Goal: Task Accomplishment & Management: Use online tool/utility

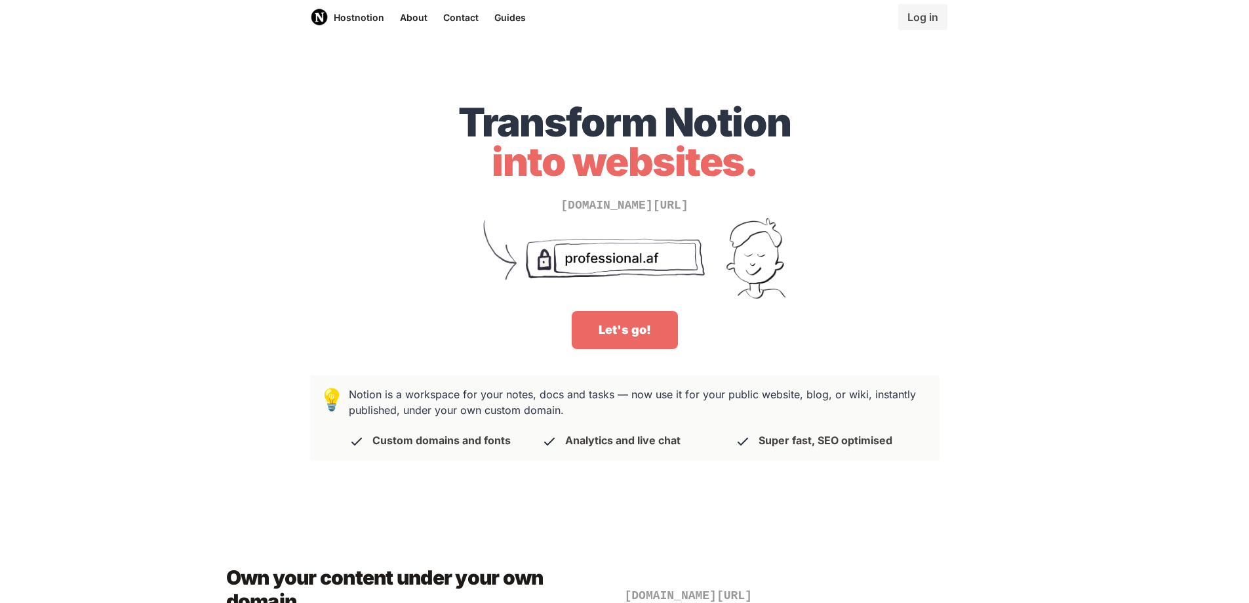
click at [193, 303] on div "Transform Notion into websites. [DOMAIN_NAME][URL] Let's go!" at bounding box center [624, 207] width 1249 height 315
click at [929, 22] on link "Log in" at bounding box center [922, 17] width 49 height 26
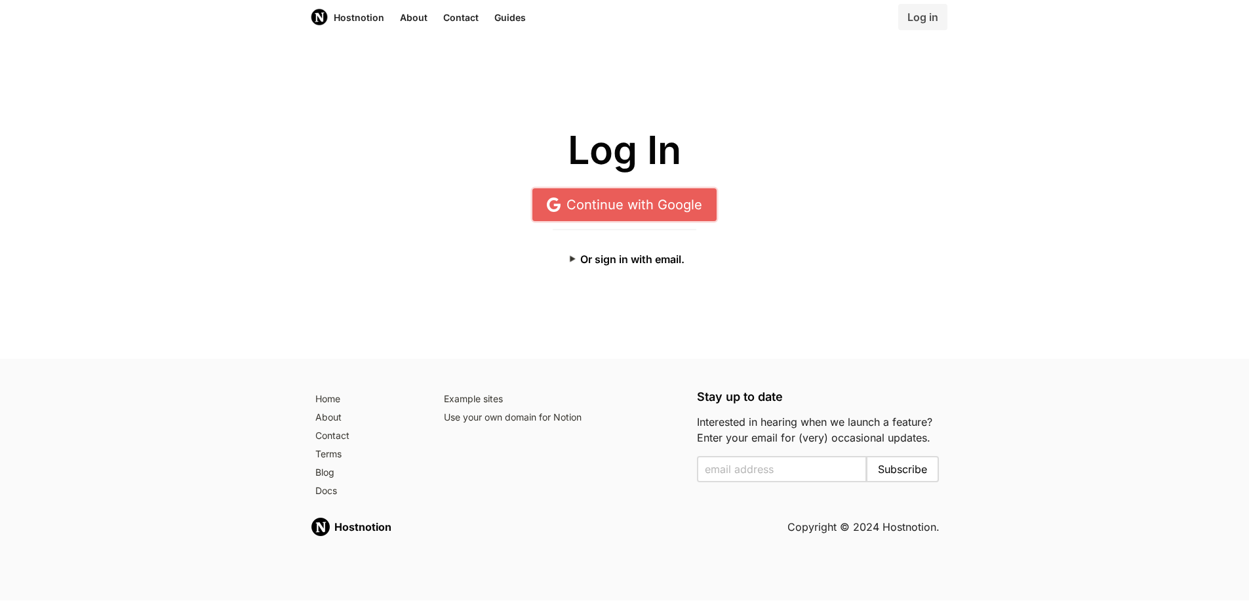
click at [649, 212] on link "Continue with Google" at bounding box center [624, 204] width 184 height 33
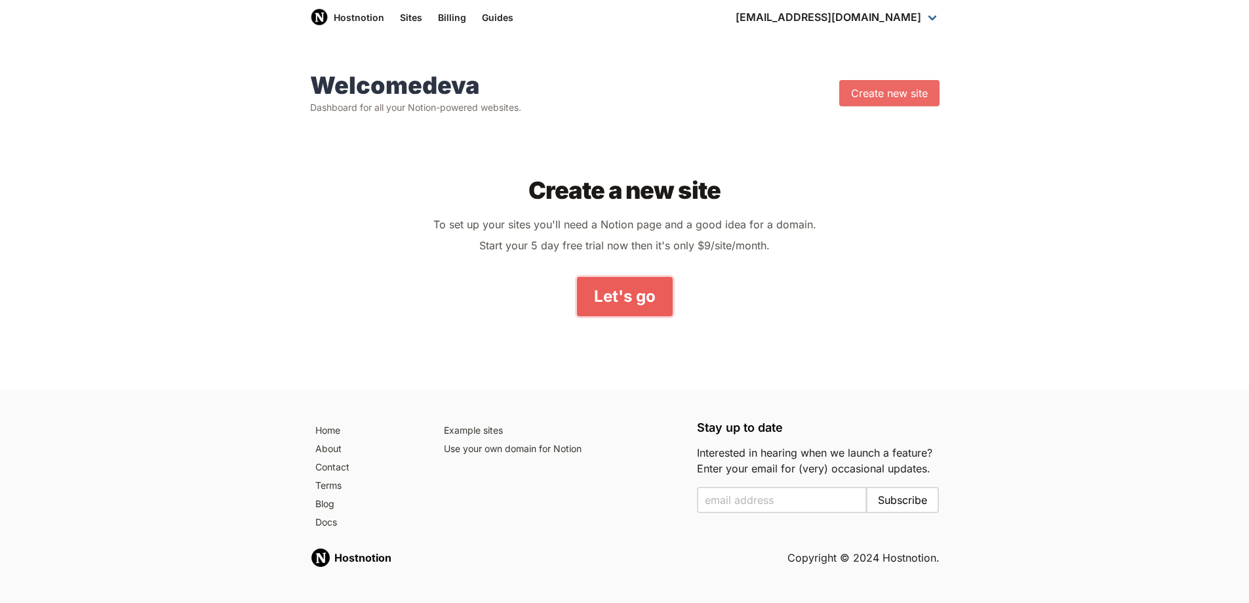
click at [628, 292] on link "Let's go" at bounding box center [625, 296] width 96 height 39
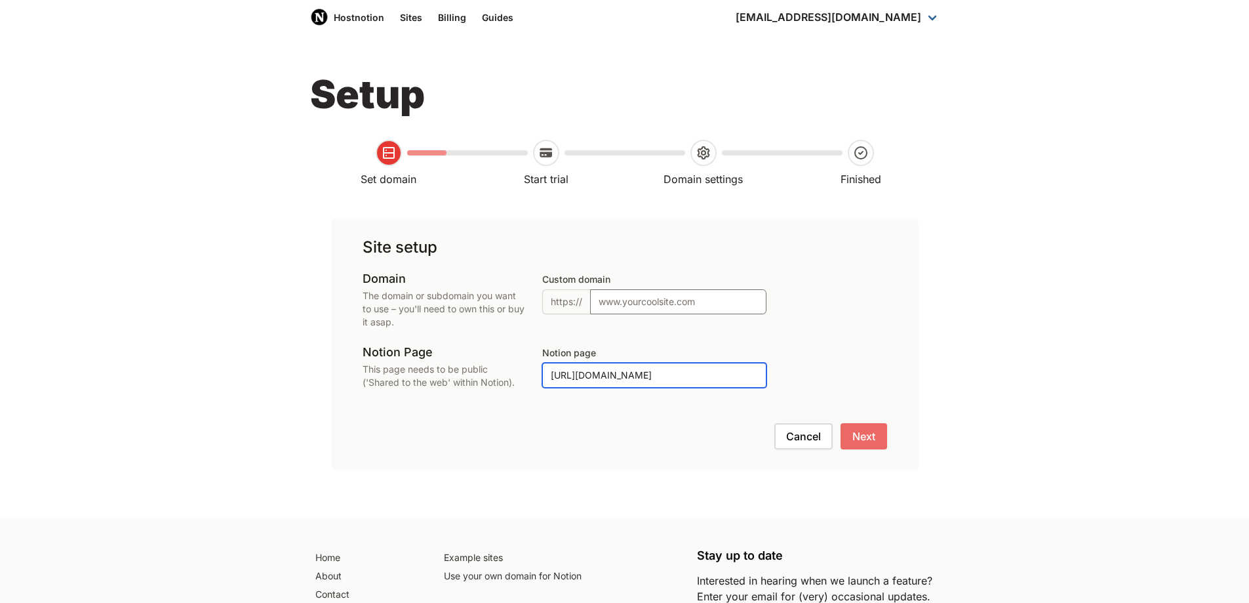
click at [635, 373] on input "[URL][DOMAIN_NAME]" at bounding box center [654, 375] width 224 height 25
click at [620, 369] on input "[URL][DOMAIN_NAME]" at bounding box center [654, 375] width 224 height 25
paste input "[DOMAIN_NAME]/Sadashiv-Babbar-s-Personal-Website-2711a4d04f2d807bb814eddadf1f6c…"
type input "[URL][DOMAIN_NAME]"
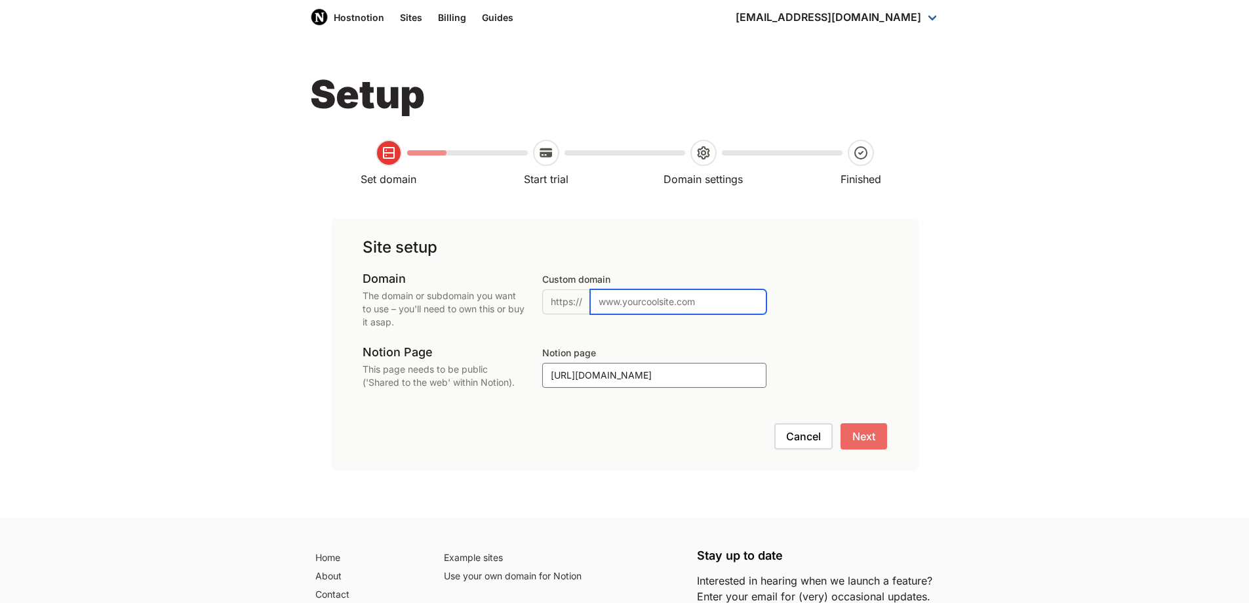
scroll to position [0, 0]
click at [700, 311] on input "Custom domain" at bounding box center [678, 301] width 176 height 25
type input "[DOMAIN_NAME]"
click at [869, 430] on button "Next" at bounding box center [864, 436] width 47 height 26
